Goal: Navigation & Orientation: Find specific page/section

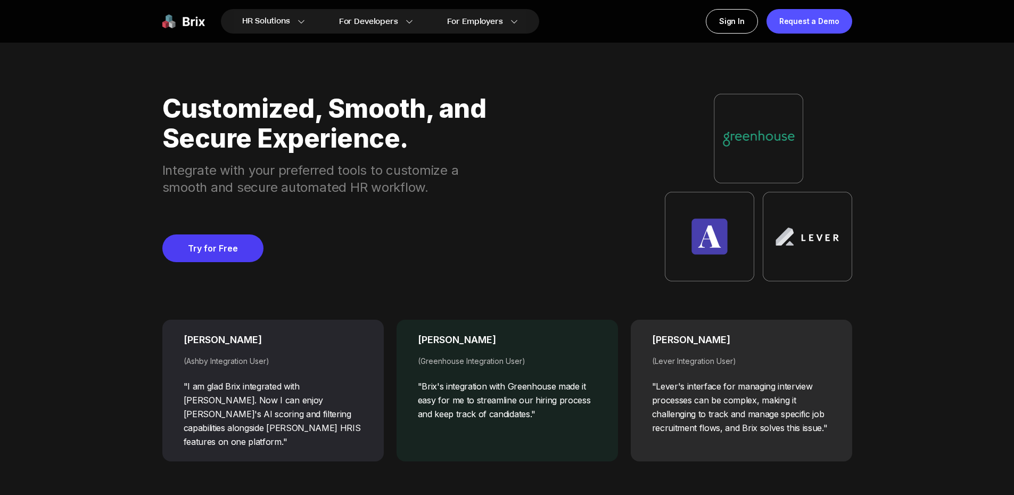
scroll to position [4207, 0]
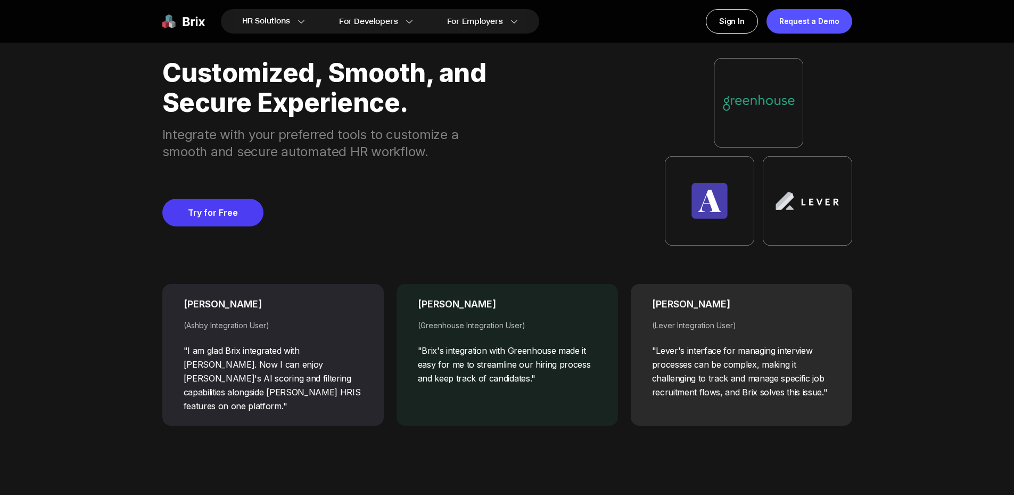
click at [269, 327] on div "(Ashby Integration User)" at bounding box center [273, 325] width 179 height 11
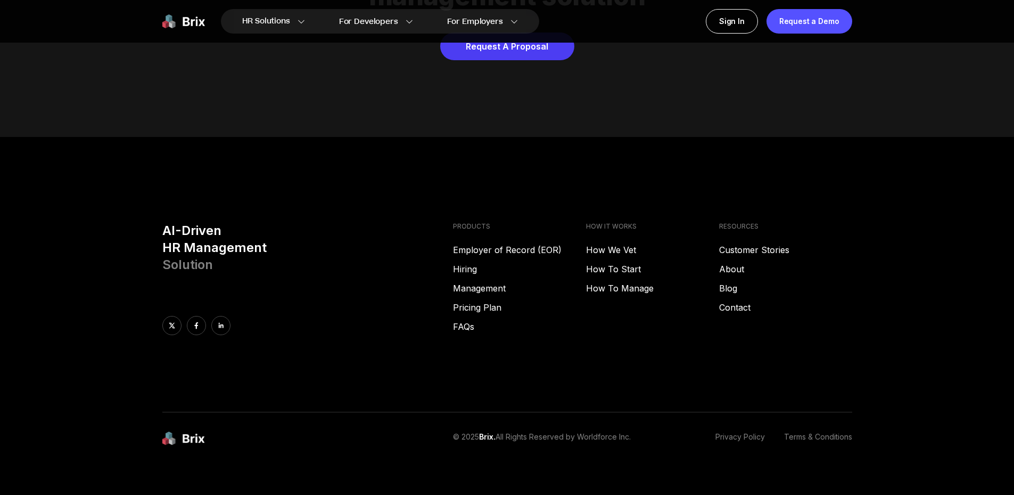
scroll to position [5441, 0]
click at [754, 243] on link "Customer Stories" at bounding box center [785, 249] width 133 height 13
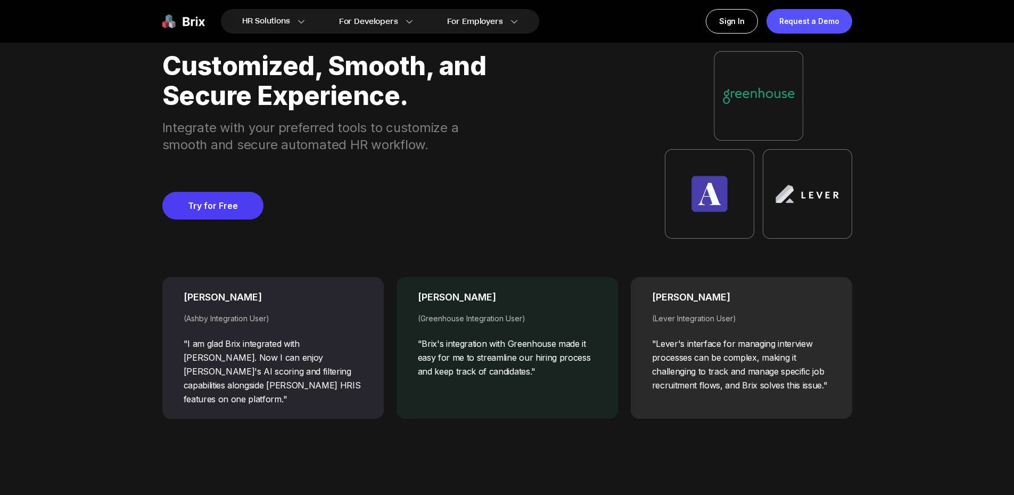
scroll to position [4163, 0]
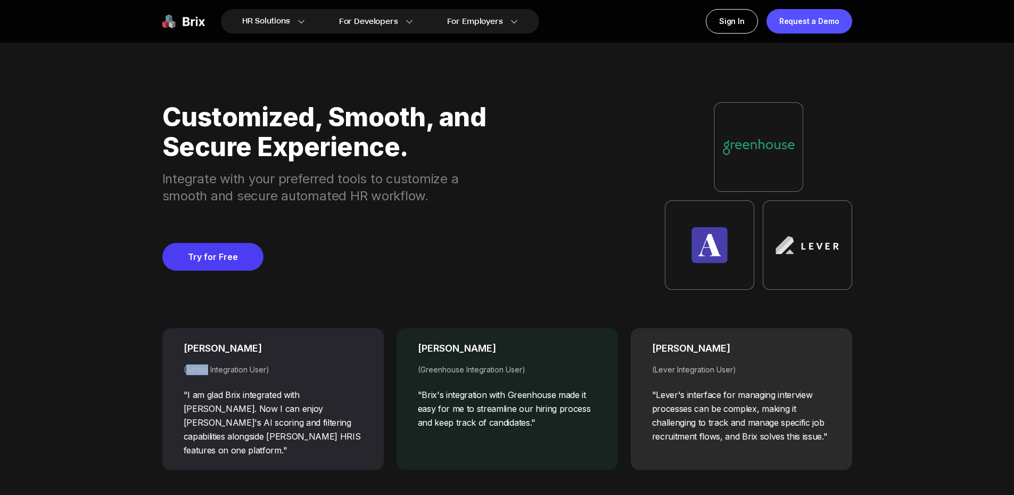
drag, startPoint x: 187, startPoint y: 370, endPoint x: 208, endPoint y: 372, distance: 20.9
click at [208, 372] on div "(Ashby Integration User)" at bounding box center [273, 369] width 179 height 11
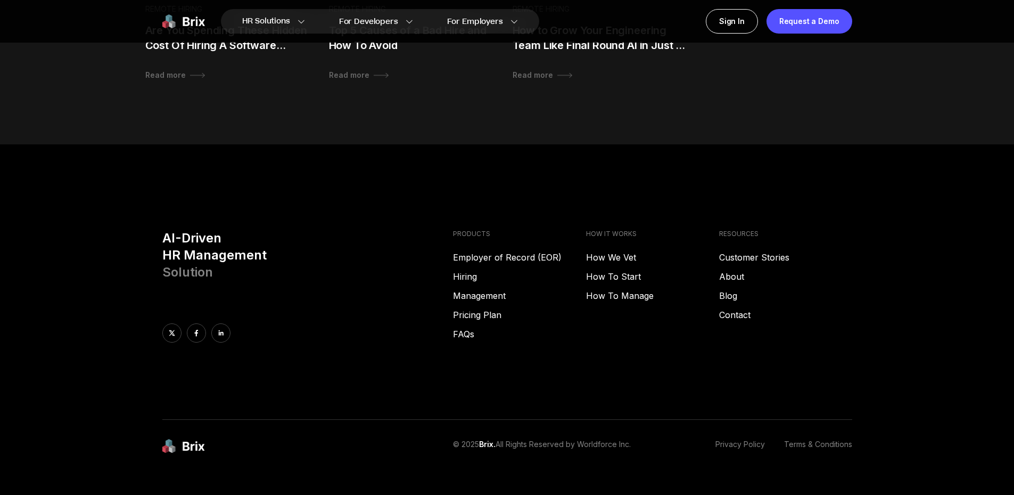
scroll to position [1118, 0]
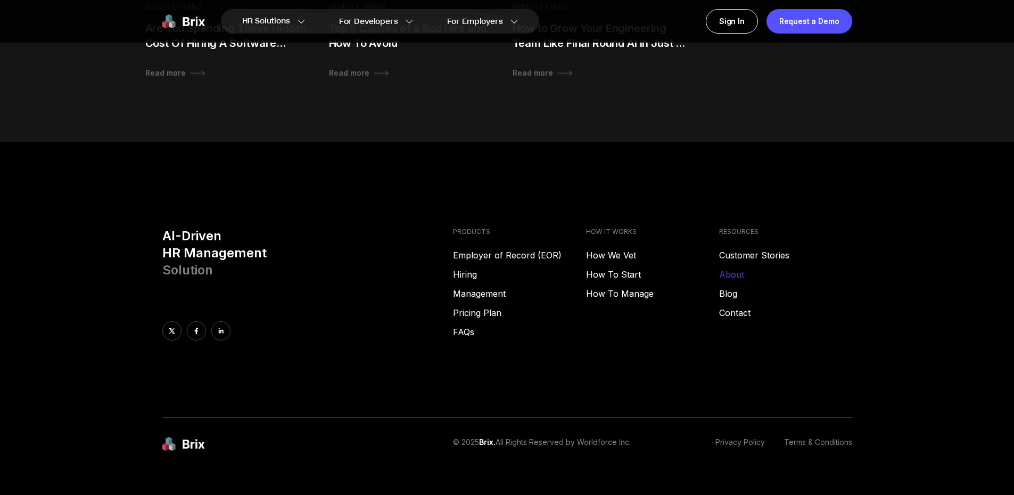
click at [737, 273] on link "About" at bounding box center [785, 274] width 133 height 13
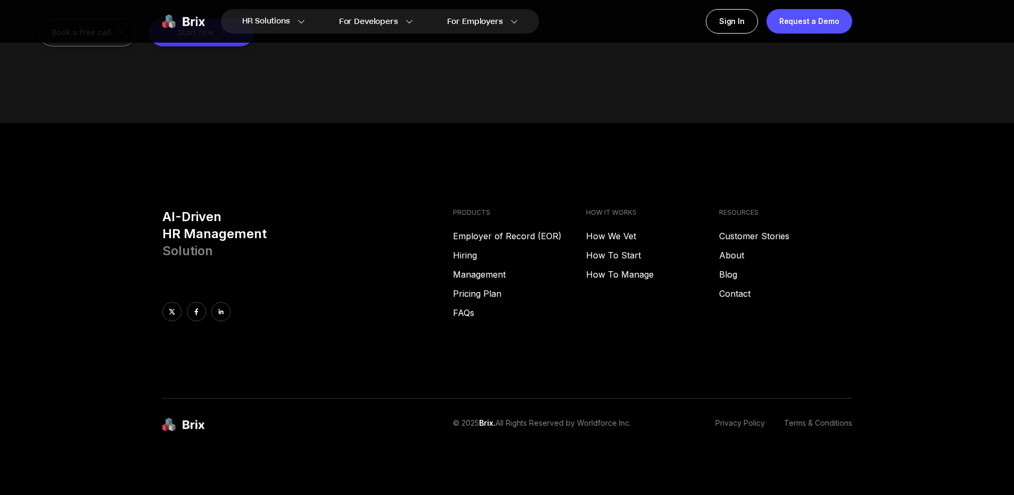
scroll to position [1551, 0]
